Goal: Check status

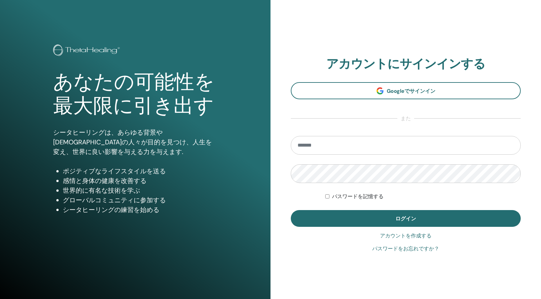
type input "**********"
click at [310, 231] on div "**********" at bounding box center [406, 155] width 230 height 196
click at [310, 228] on div "**********" at bounding box center [406, 155] width 230 height 196
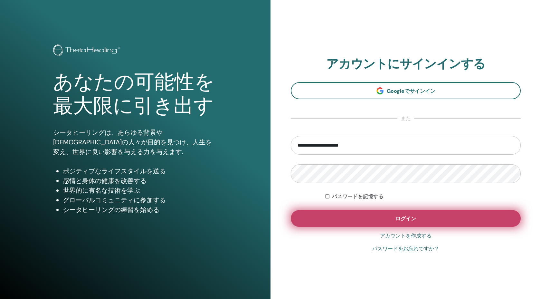
click at [315, 222] on button "ログイン" at bounding box center [406, 218] width 230 height 17
